Goal: Task Accomplishment & Management: Manage account settings

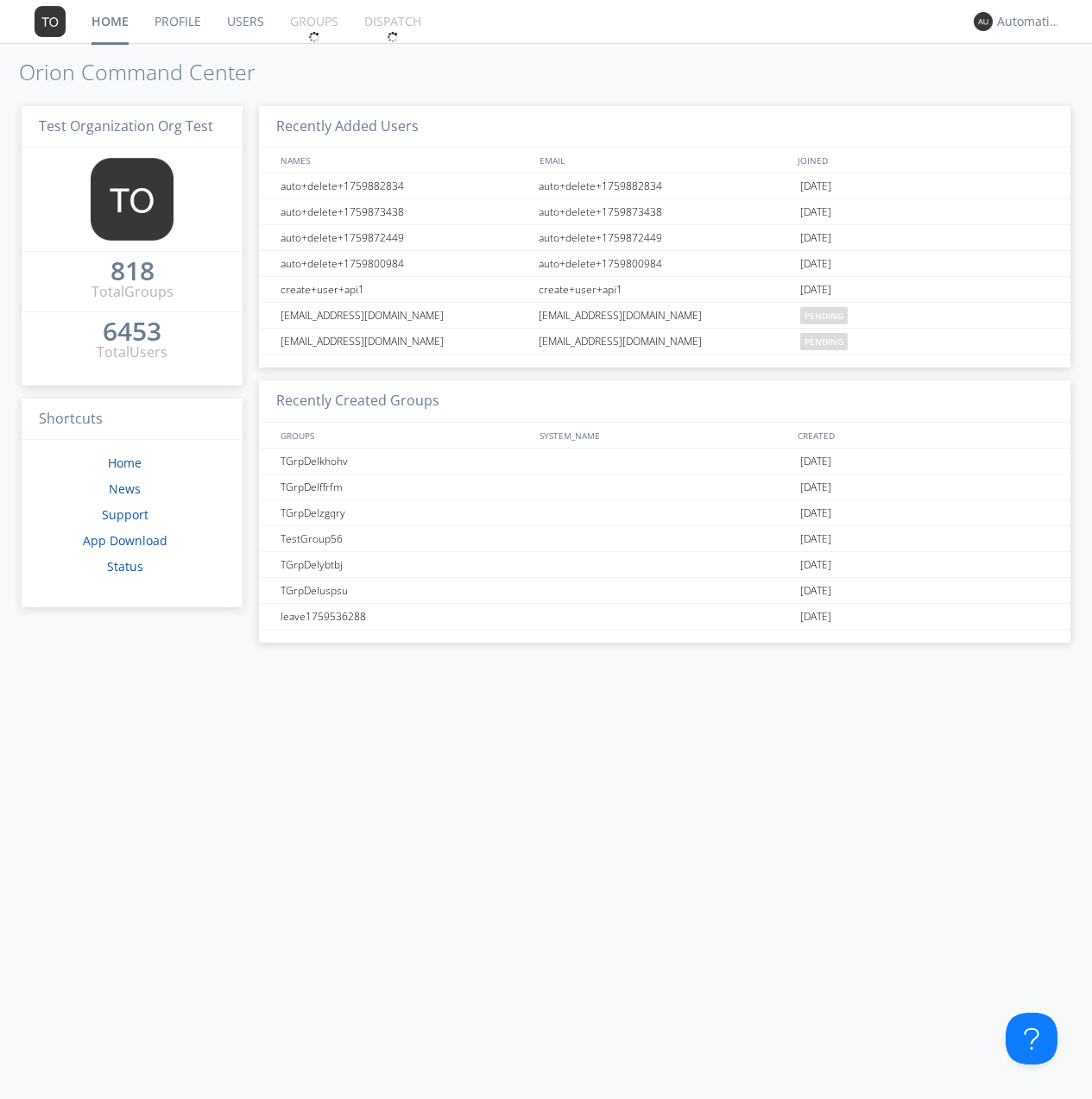
click at [312, 21] on link "Groups" at bounding box center [314, 21] width 74 height 44
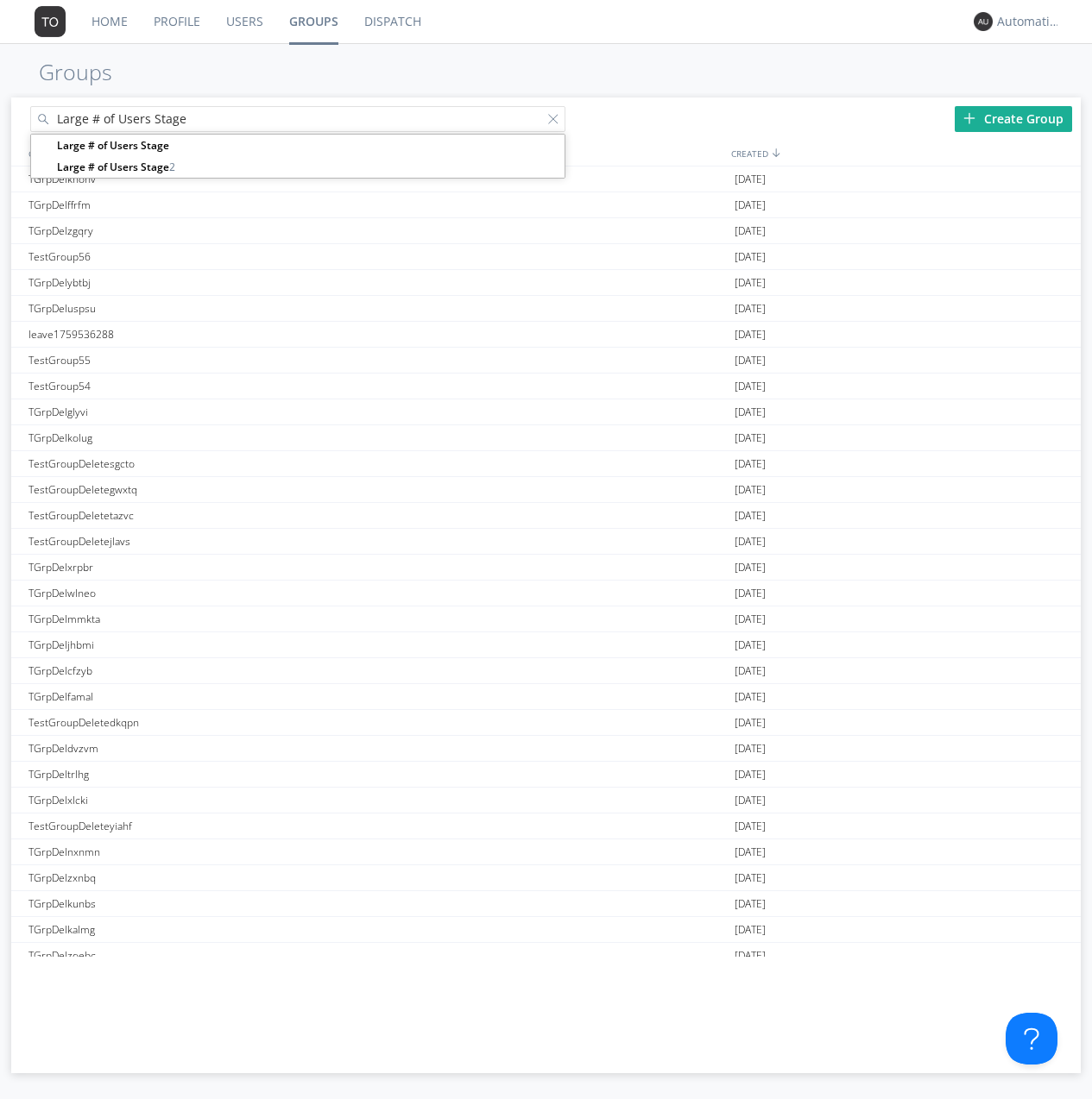
type input "Large # of Users Stage"
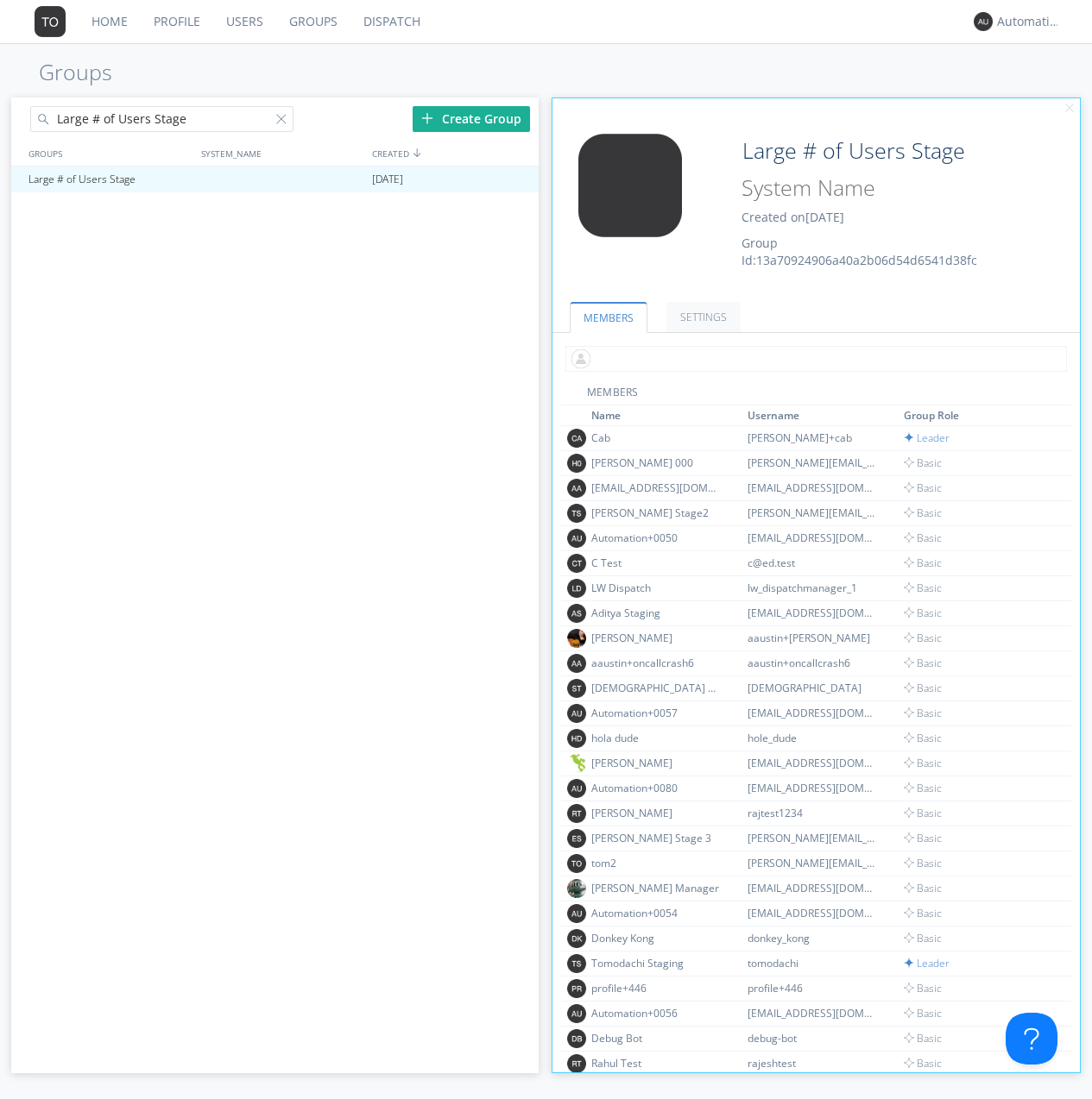
click at [812, 358] on input "text" at bounding box center [815, 359] width 501 height 26
type input "automation+0102"
